Goal: Register for event/course

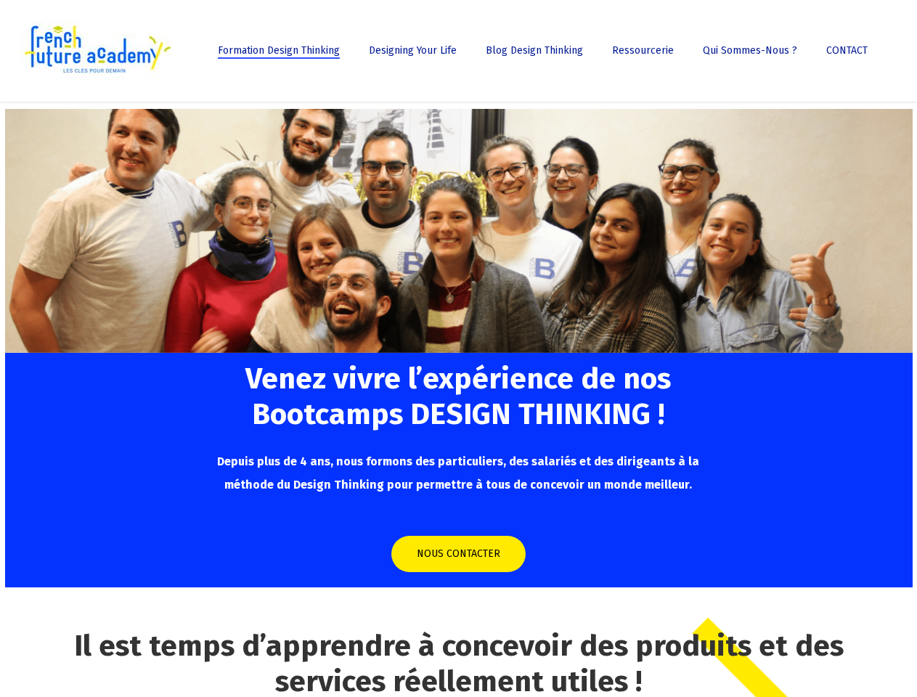
click at [458, 348] on div at bounding box center [458, 216] width 907 height 273
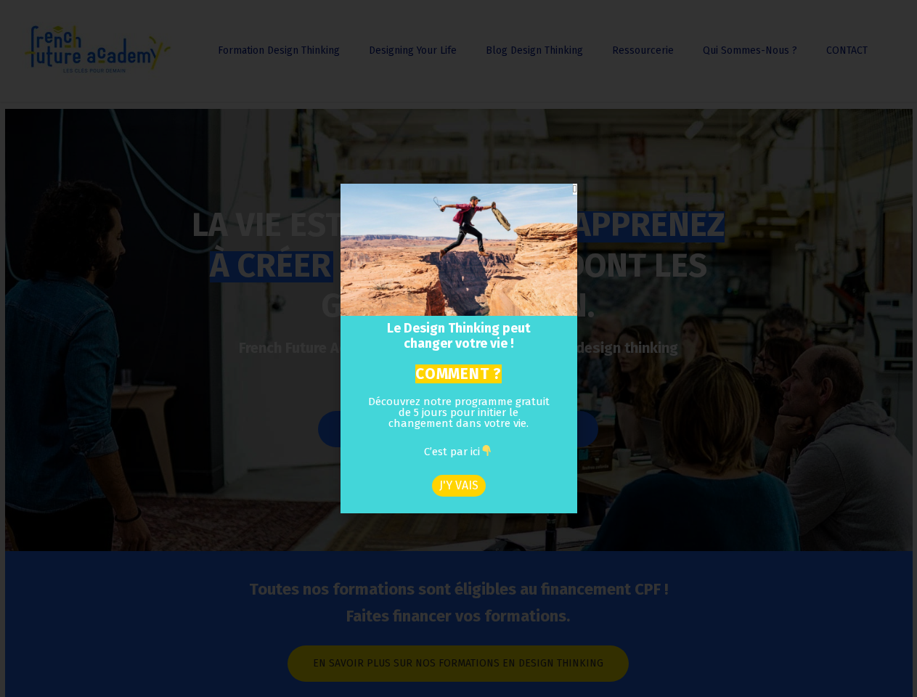
click at [458, 348] on h2 "Le Design Thinking peut changer votre vie !" at bounding box center [458, 336] width 213 height 31
click at [573, 189] on icon "Close" at bounding box center [575, 189] width 4 height 11
